Goal: Find specific page/section: Find specific page/section

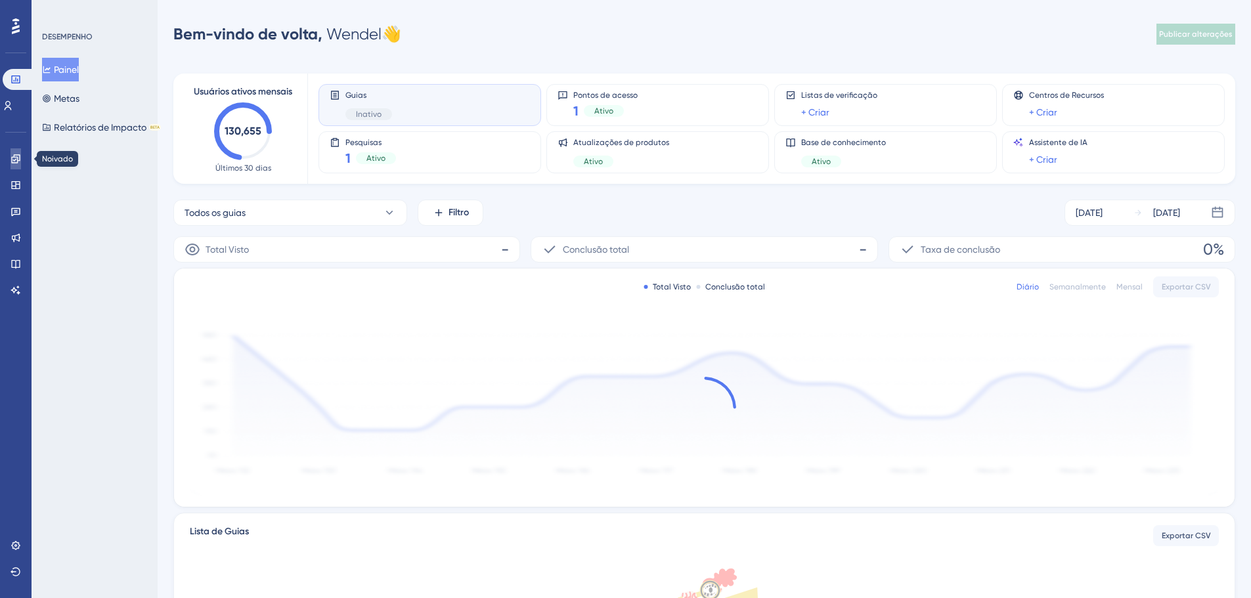
click at [19, 163] on icon at bounding box center [16, 159] width 11 height 11
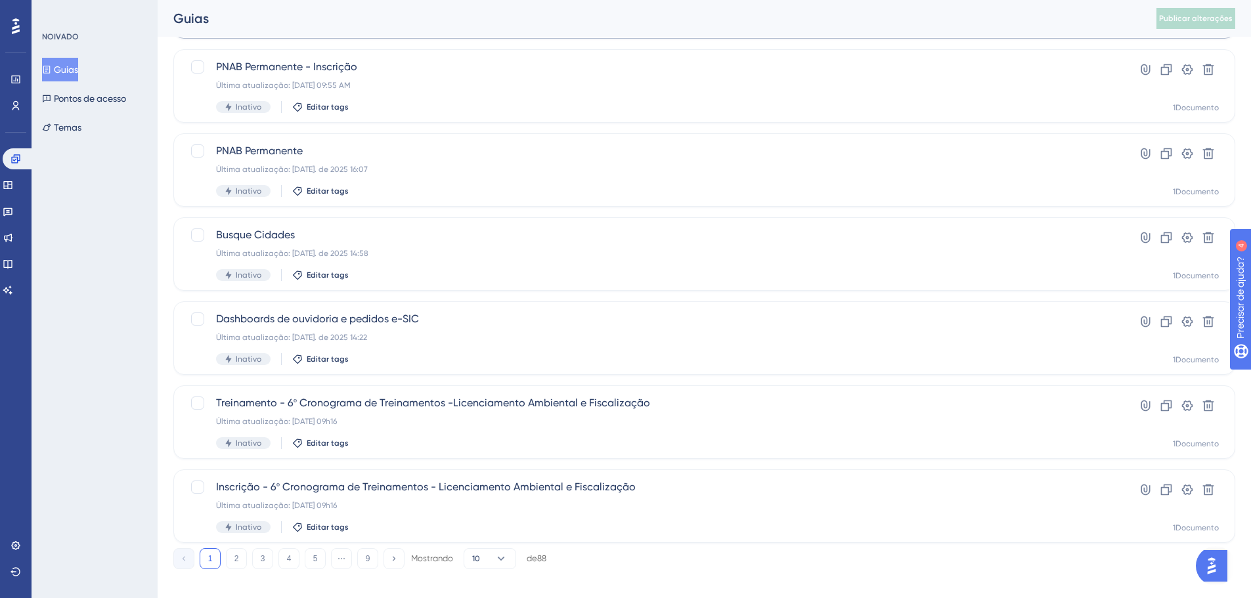
scroll to position [421, 0]
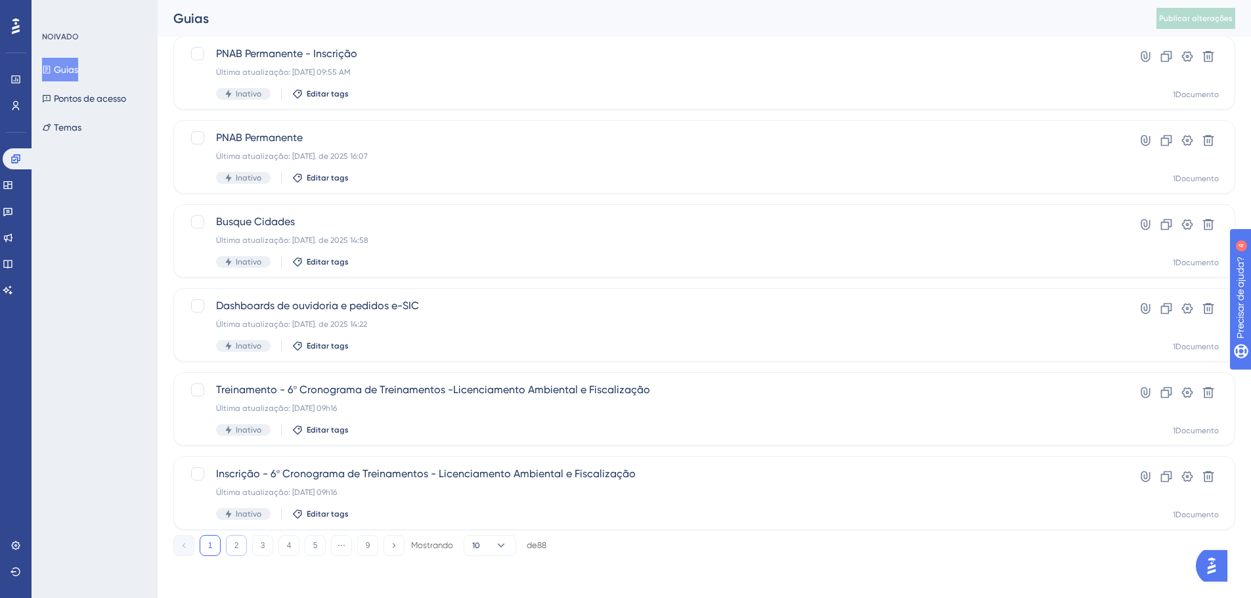
click at [234, 550] on font "2" at bounding box center [236, 545] width 5 height 9
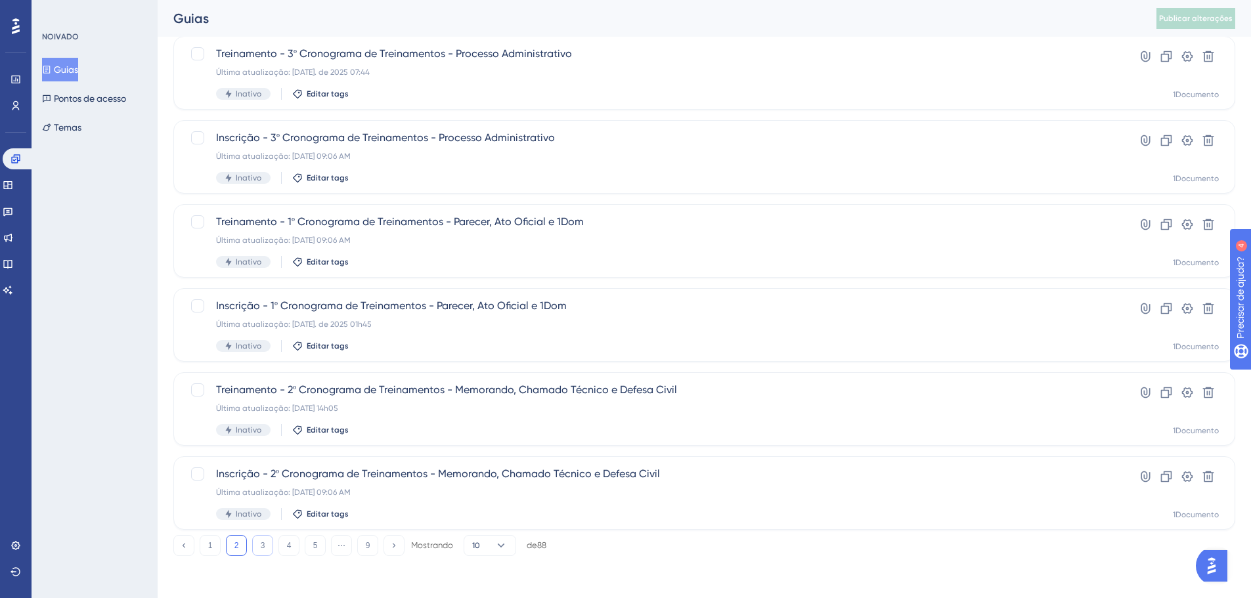
click at [261, 538] on button "3" at bounding box center [262, 545] width 21 height 21
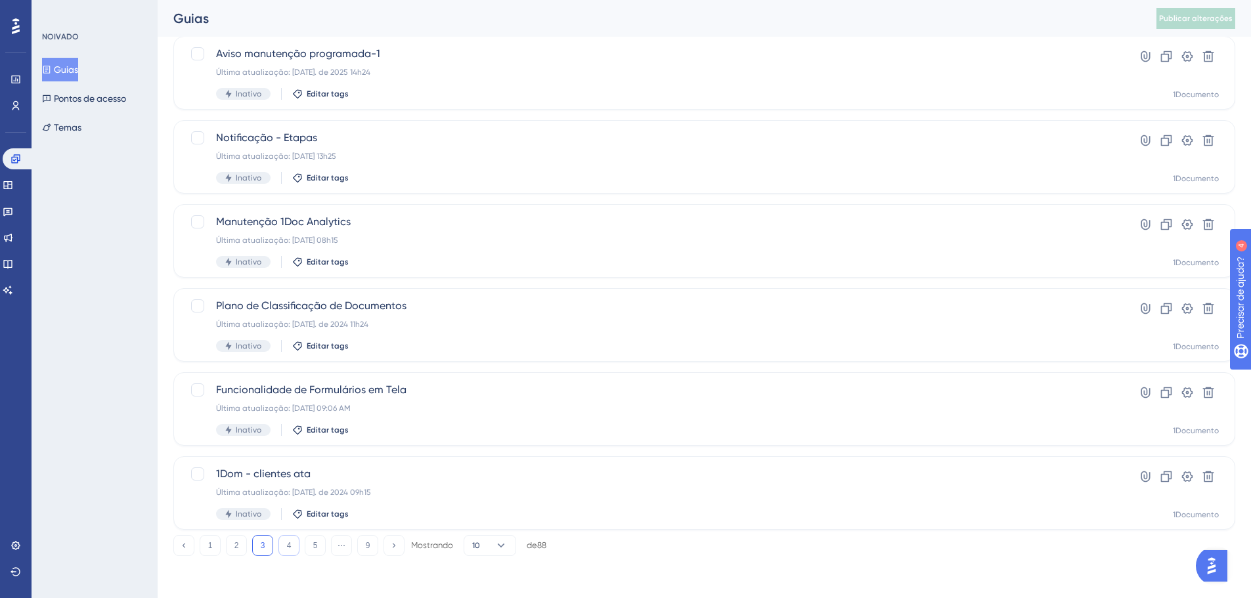
click at [288, 542] on font "4" at bounding box center [289, 545] width 5 height 9
click at [316, 549] on font "5" at bounding box center [315, 545] width 5 height 9
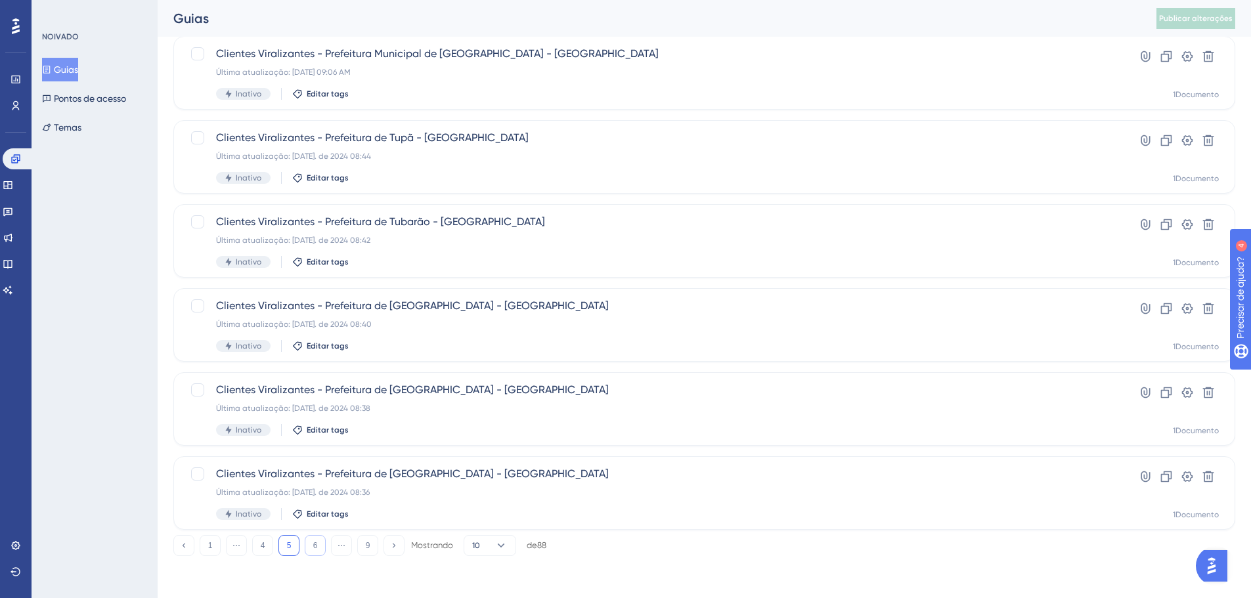
click at [311, 548] on button "6" at bounding box center [315, 545] width 21 height 21
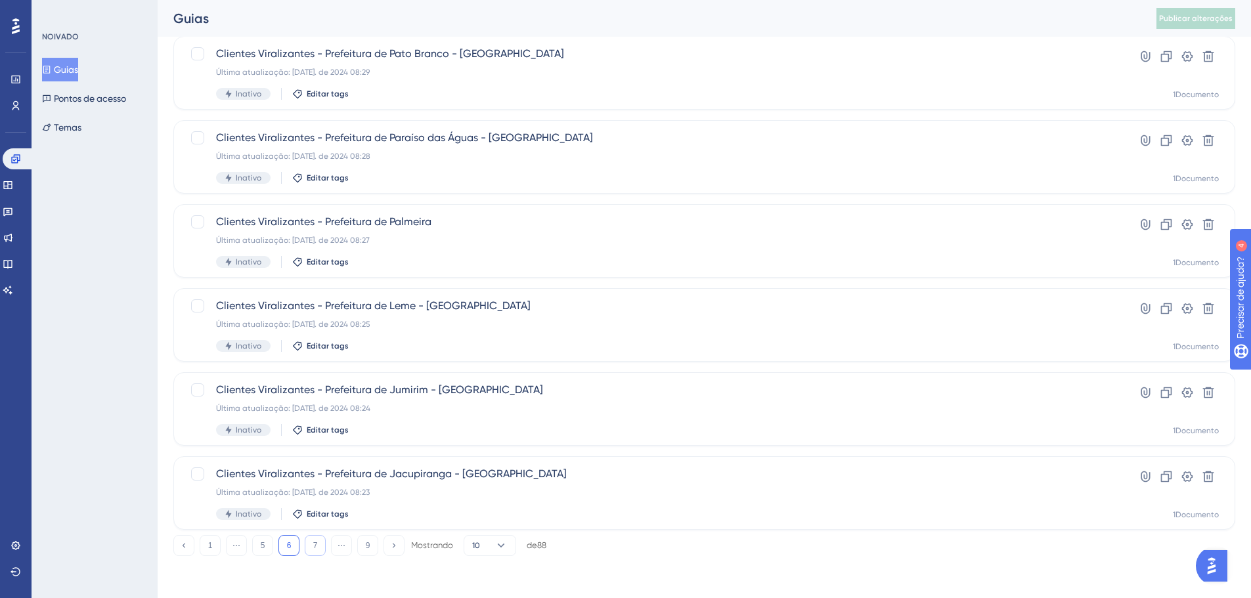
click at [315, 548] on font "7" at bounding box center [315, 545] width 5 height 9
click at [347, 544] on button "8" at bounding box center [341, 545] width 21 height 21
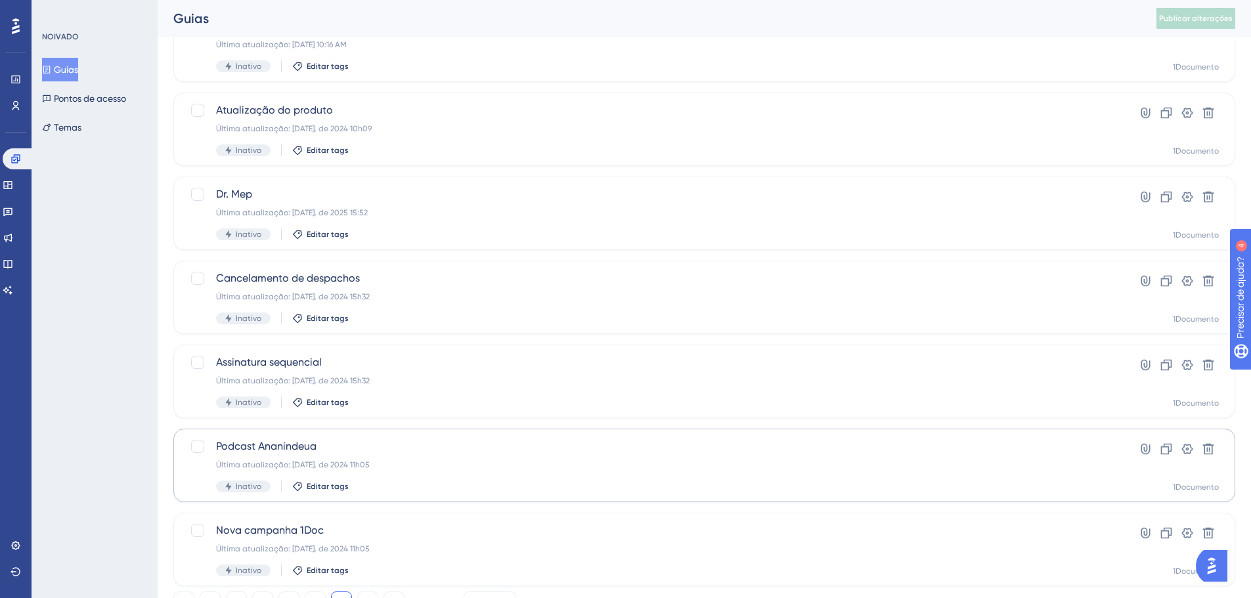
scroll to position [394, 0]
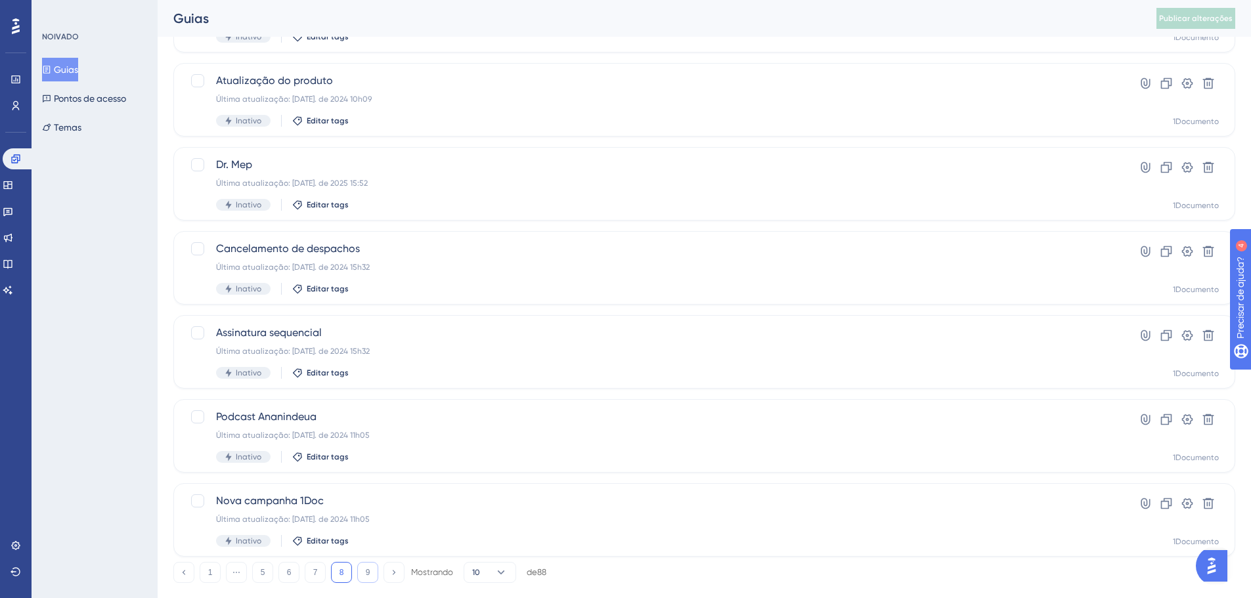
click at [361, 575] on button "9" at bounding box center [367, 572] width 21 height 21
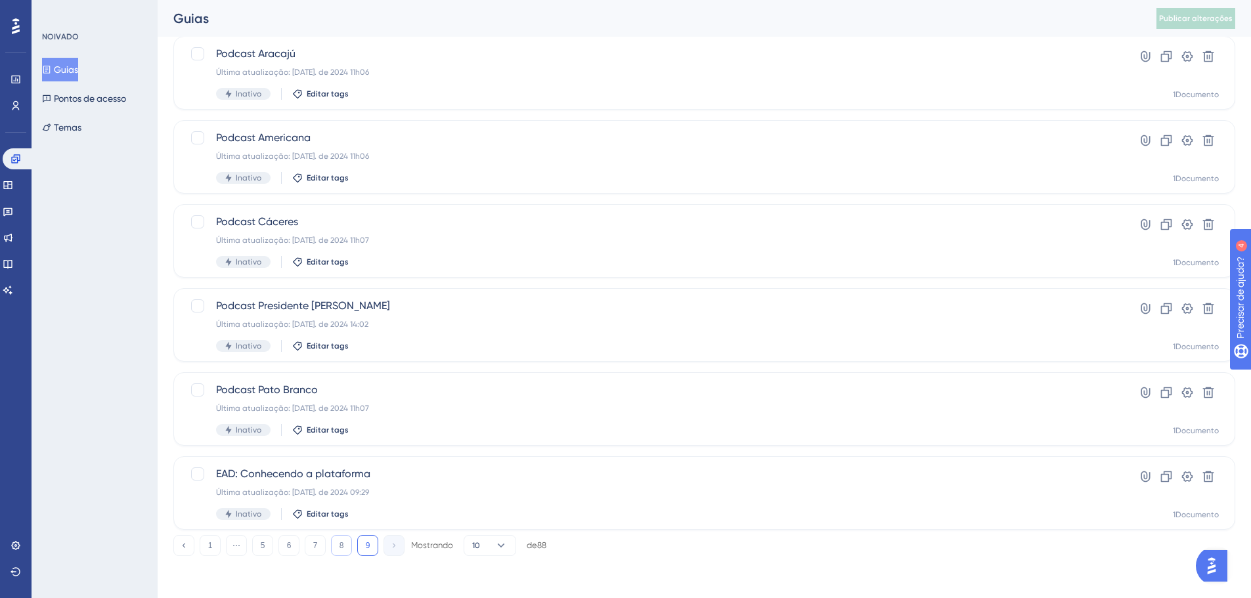
click at [339, 548] on font "8" at bounding box center [341, 545] width 5 height 9
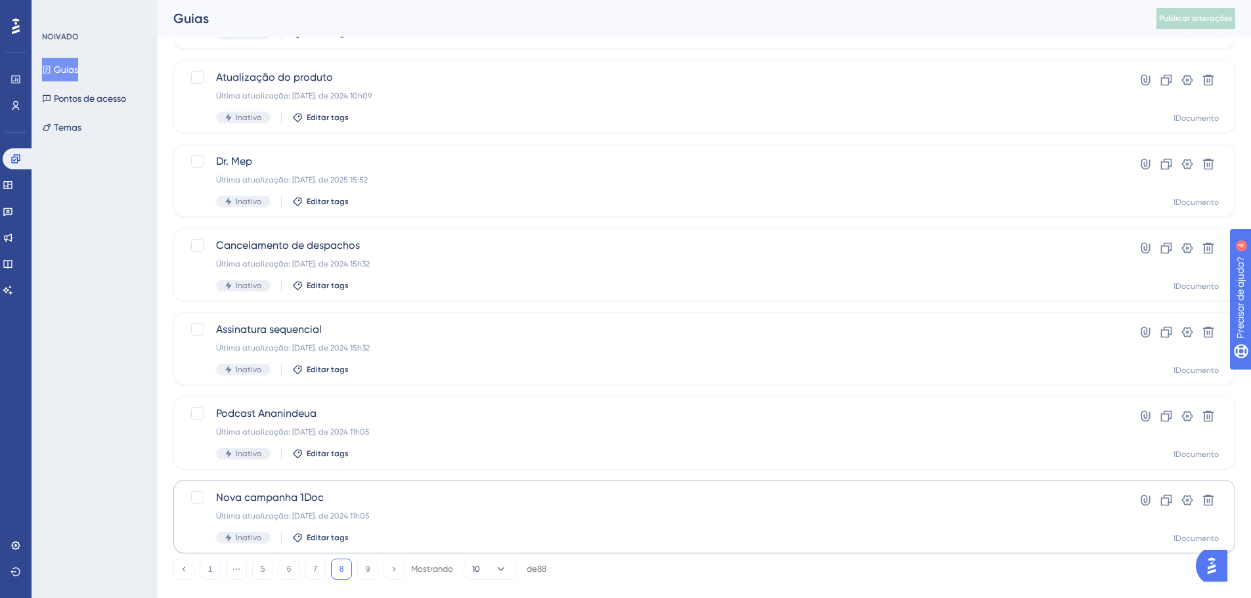
scroll to position [0, 0]
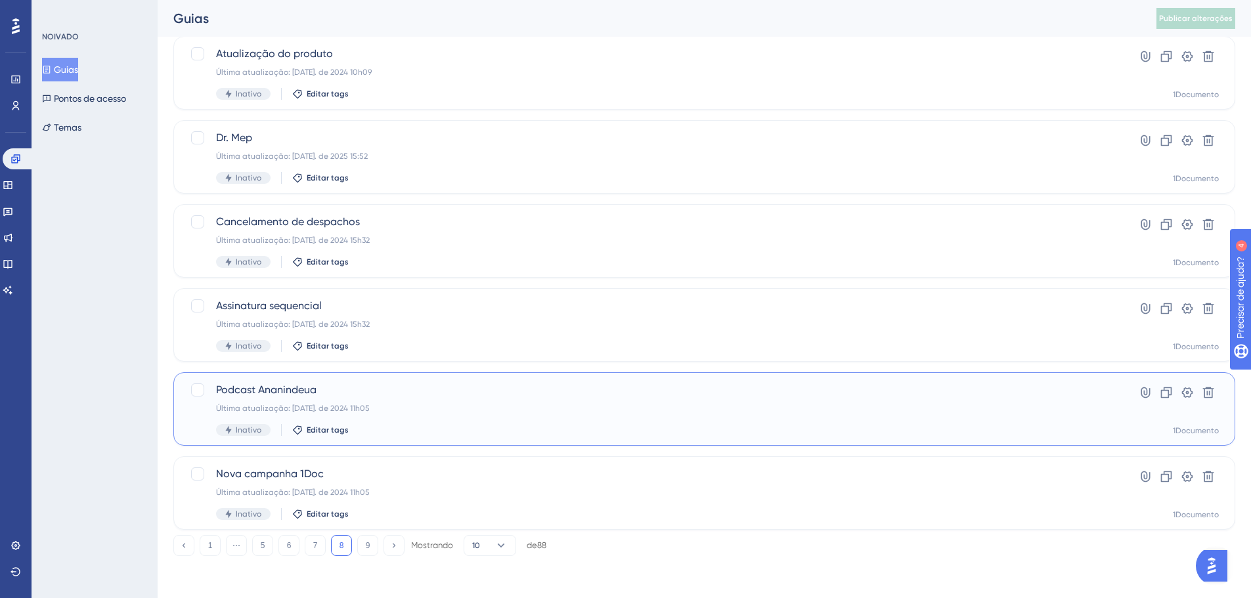
drag, startPoint x: 277, startPoint y: 408, endPoint x: 291, endPoint y: 219, distance: 188.9
click at [277, 408] on font "Última atualização: [DATE]. de 2024 11h05" at bounding box center [293, 408] width 154 height 9
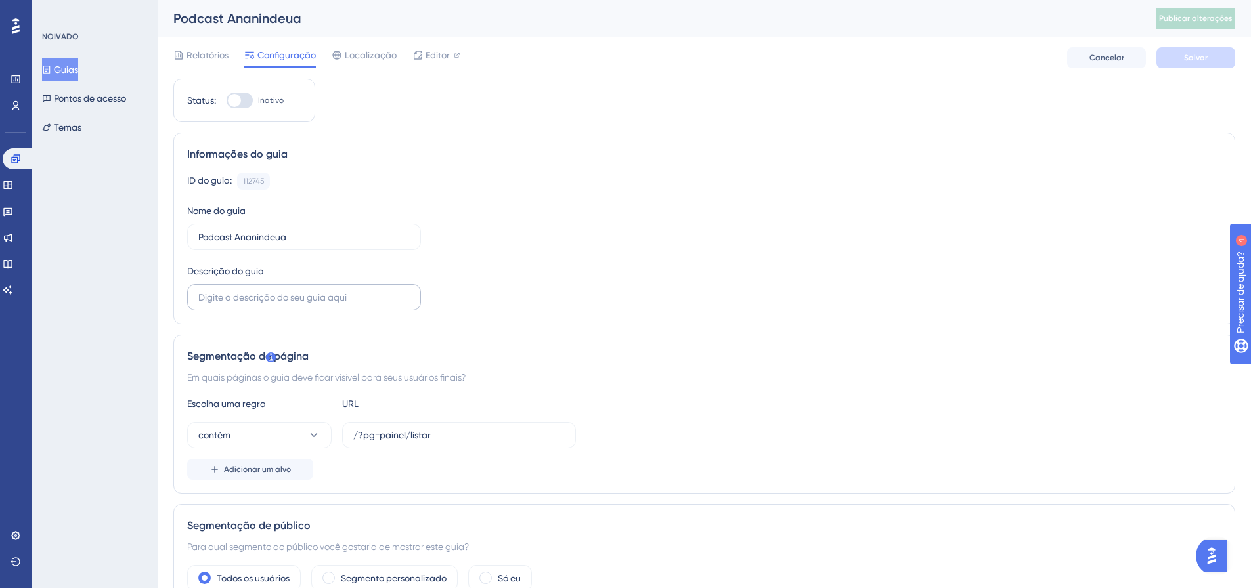
drag, startPoint x: 425, startPoint y: 60, endPoint x: 315, endPoint y: 297, distance: 262.0
click at [425, 60] on font "Editor" at bounding box center [437, 55] width 24 height 11
